Goal: Find specific page/section: Find specific page/section

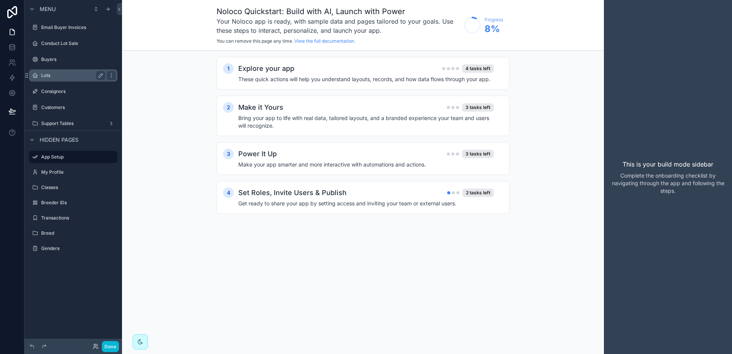
click at [45, 74] on label "Lots" at bounding box center [71, 75] width 61 height 6
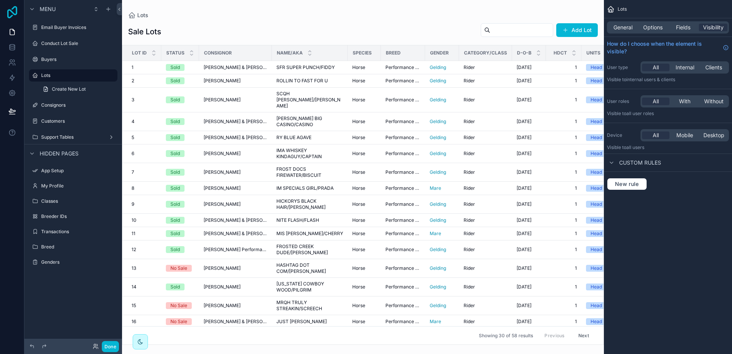
click at [14, 11] on icon at bounding box center [12, 12] width 15 height 12
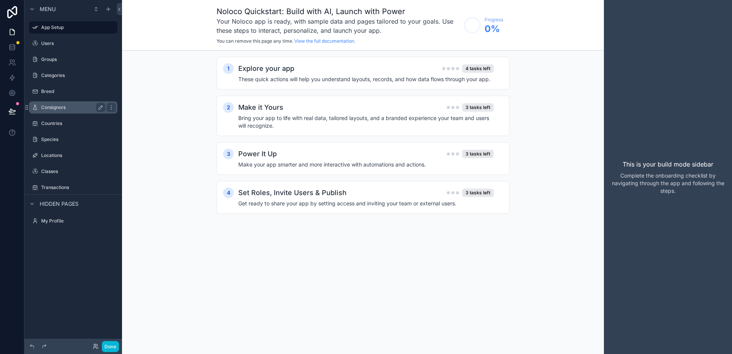
click at [56, 108] on label "Consignors" at bounding box center [71, 108] width 61 height 6
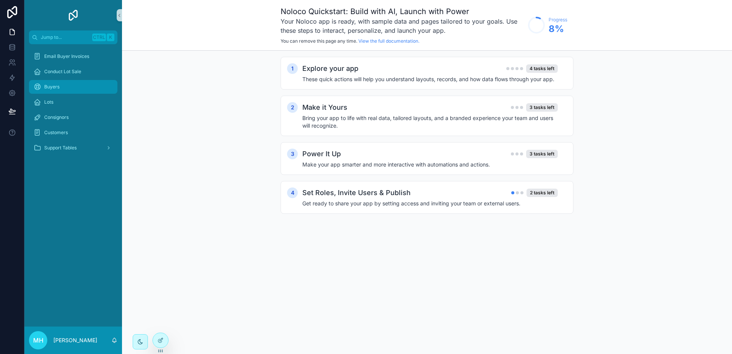
click at [55, 85] on span "Buyers" at bounding box center [51, 87] width 15 height 6
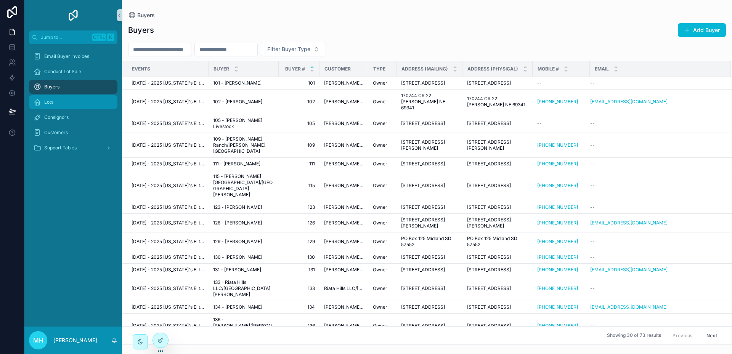
click at [51, 102] on span "Lots" at bounding box center [48, 102] width 9 height 6
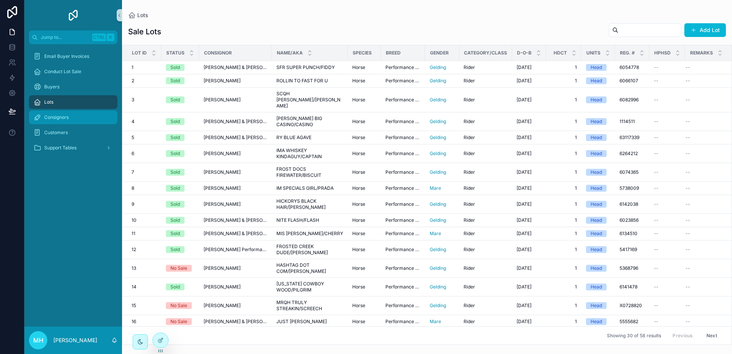
click at [63, 117] on span "Consignors" at bounding box center [56, 117] width 24 height 6
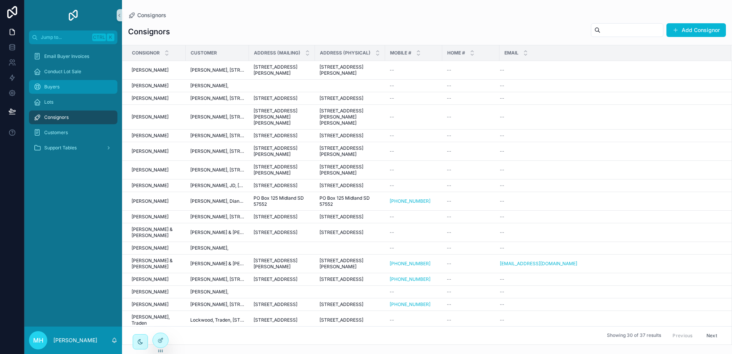
click at [50, 88] on span "Buyers" at bounding box center [51, 87] width 15 height 6
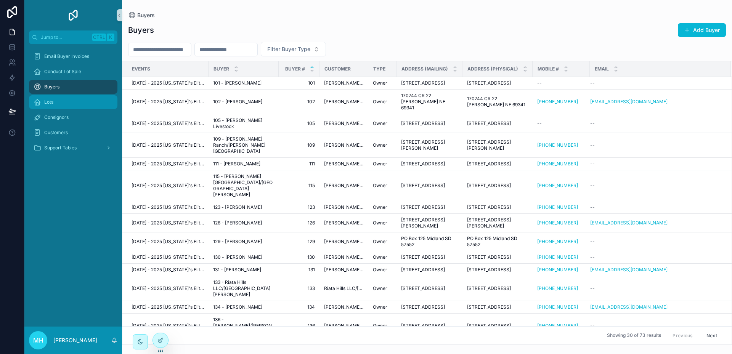
click at [47, 101] on span "Lots" at bounding box center [48, 102] width 9 height 6
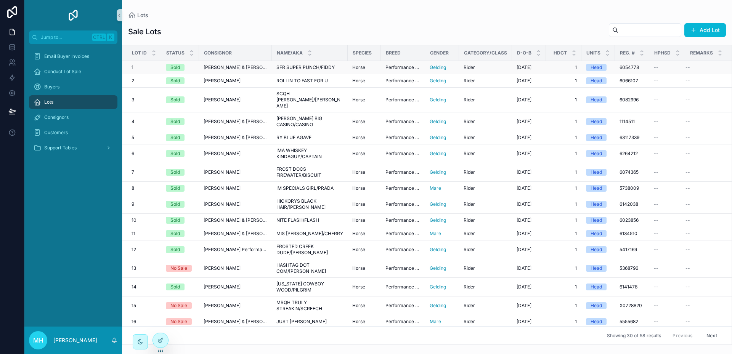
click at [327, 66] on span "SFR SUPER PUNCH/FIDDY" at bounding box center [306, 67] width 58 height 6
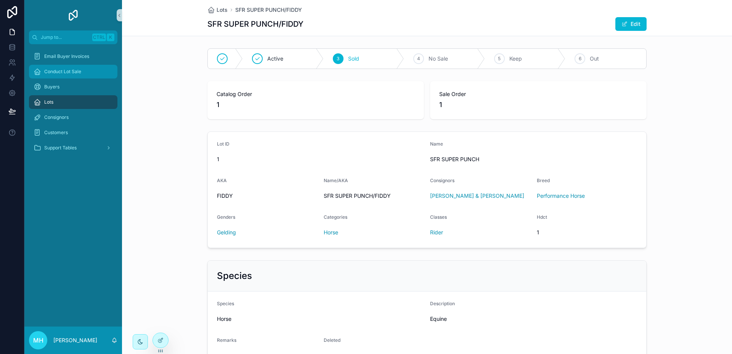
click at [44, 70] on div "Conduct Lot Sale" at bounding box center [73, 72] width 79 height 12
